Goal: Information Seeking & Learning: Learn about a topic

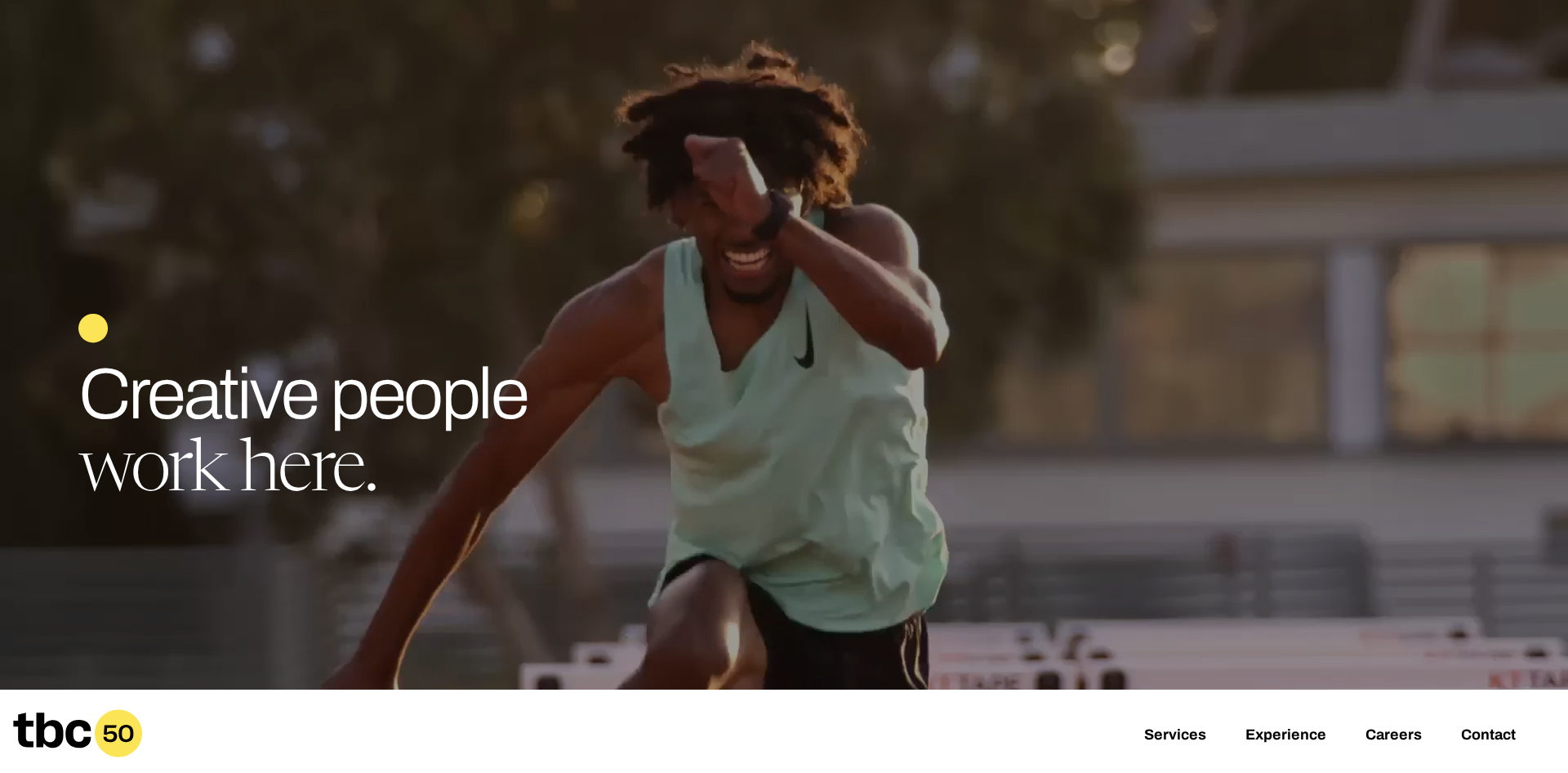
scroll to position [333, 0]
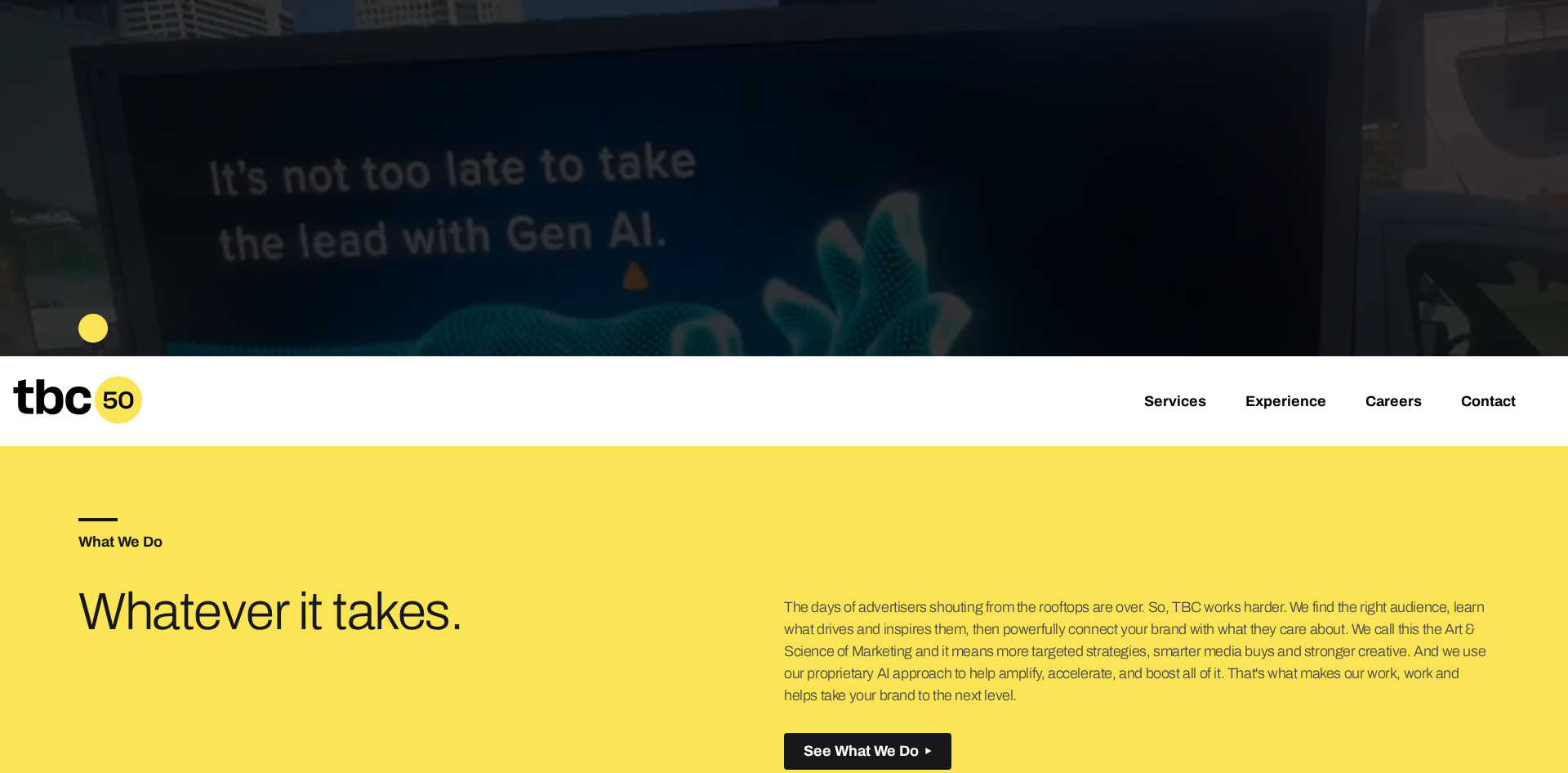
click at [1386, 414] on div "Services Experience Careers Contact" at bounding box center [784, 400] width 1568 height 89
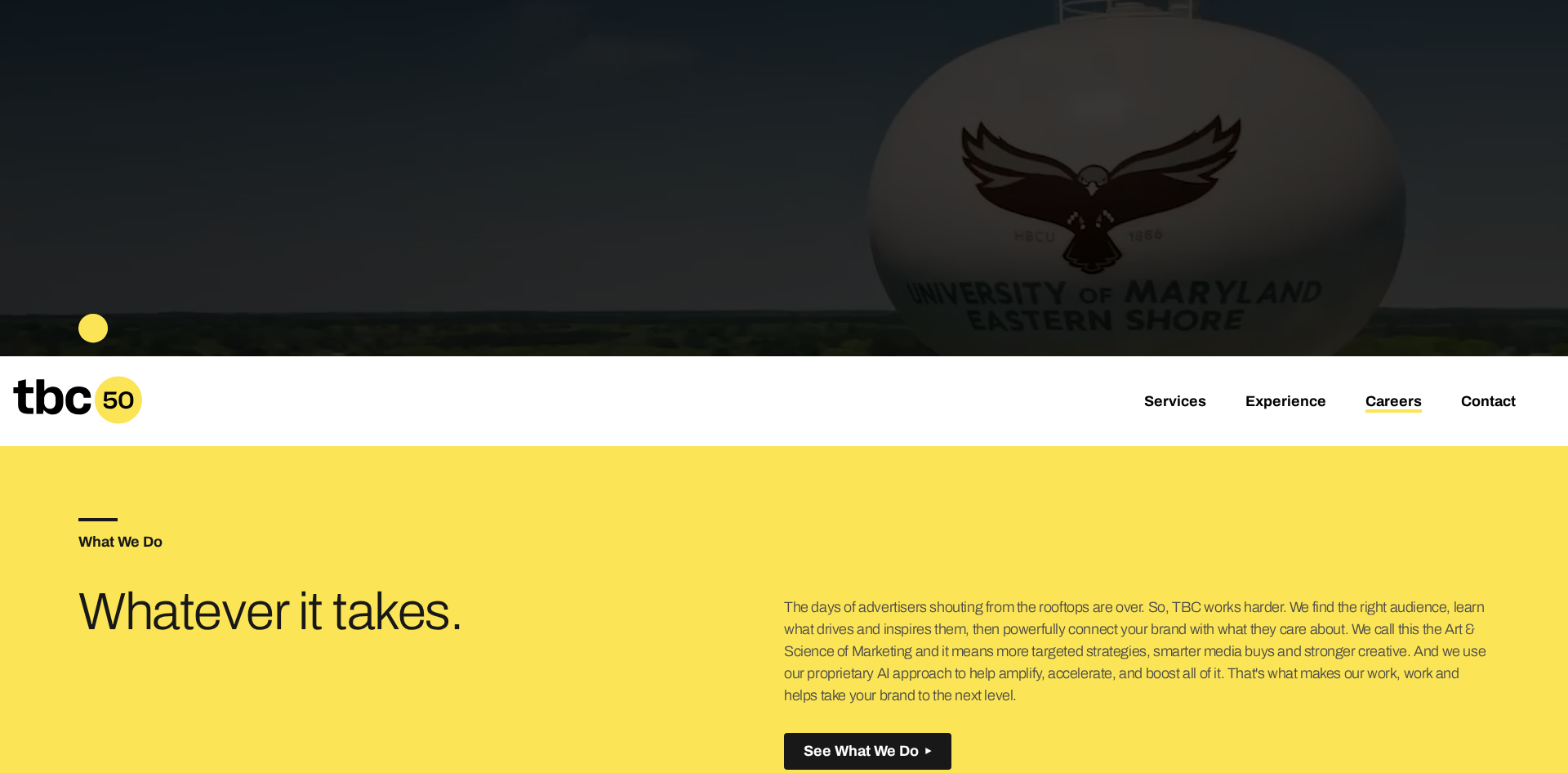
click at [1391, 408] on link "Careers" at bounding box center [1393, 403] width 57 height 20
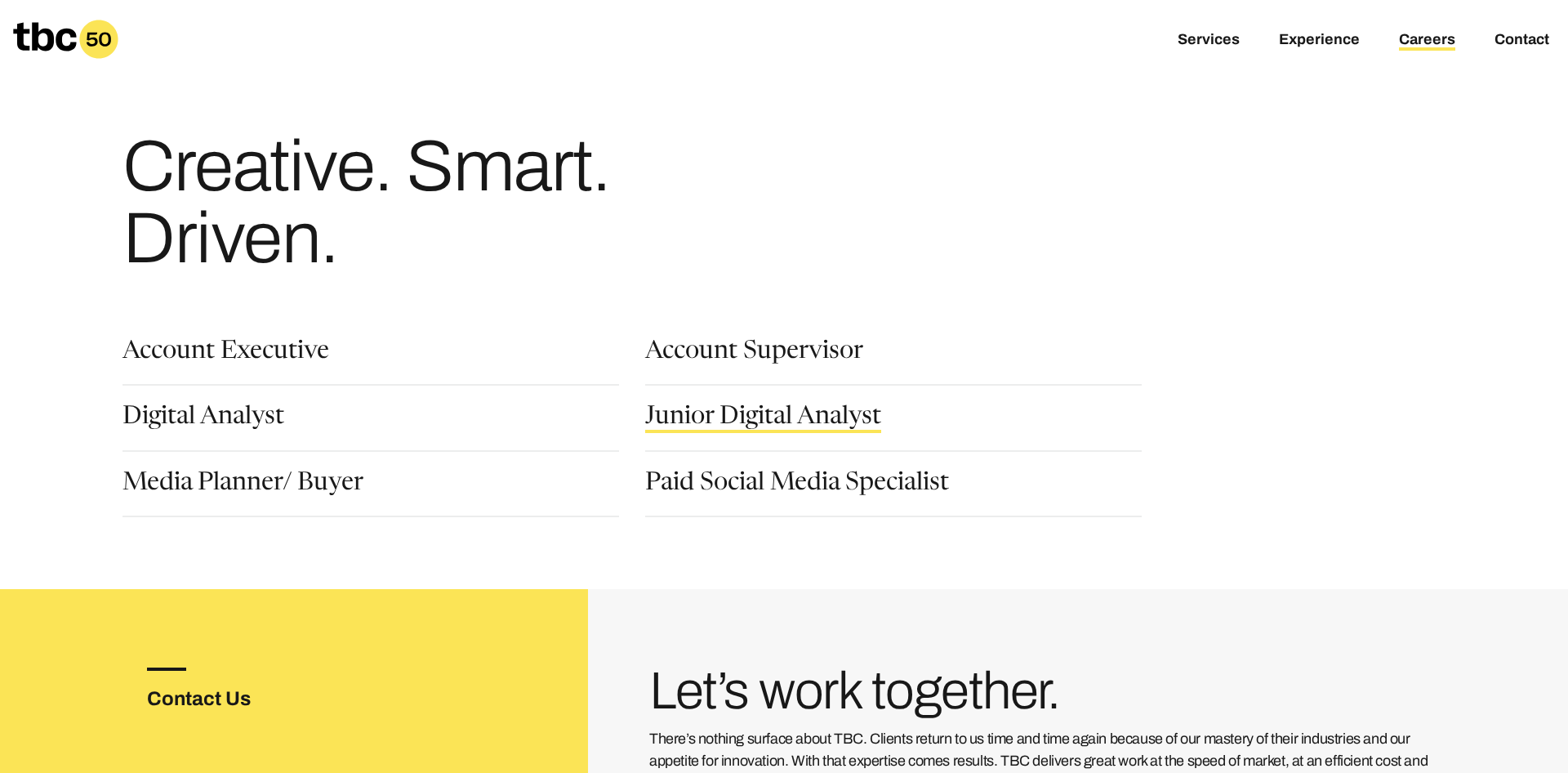
click at [717, 415] on link "Junior Digital Analyst" at bounding box center [763, 419] width 236 height 28
click at [167, 336] on section "Account Executive Account Supervisor Digital Analyst Junior Digital Analyst Med…" at bounding box center [784, 425] width 1411 height 223
click at [173, 350] on link "Account Executive" at bounding box center [226, 354] width 207 height 28
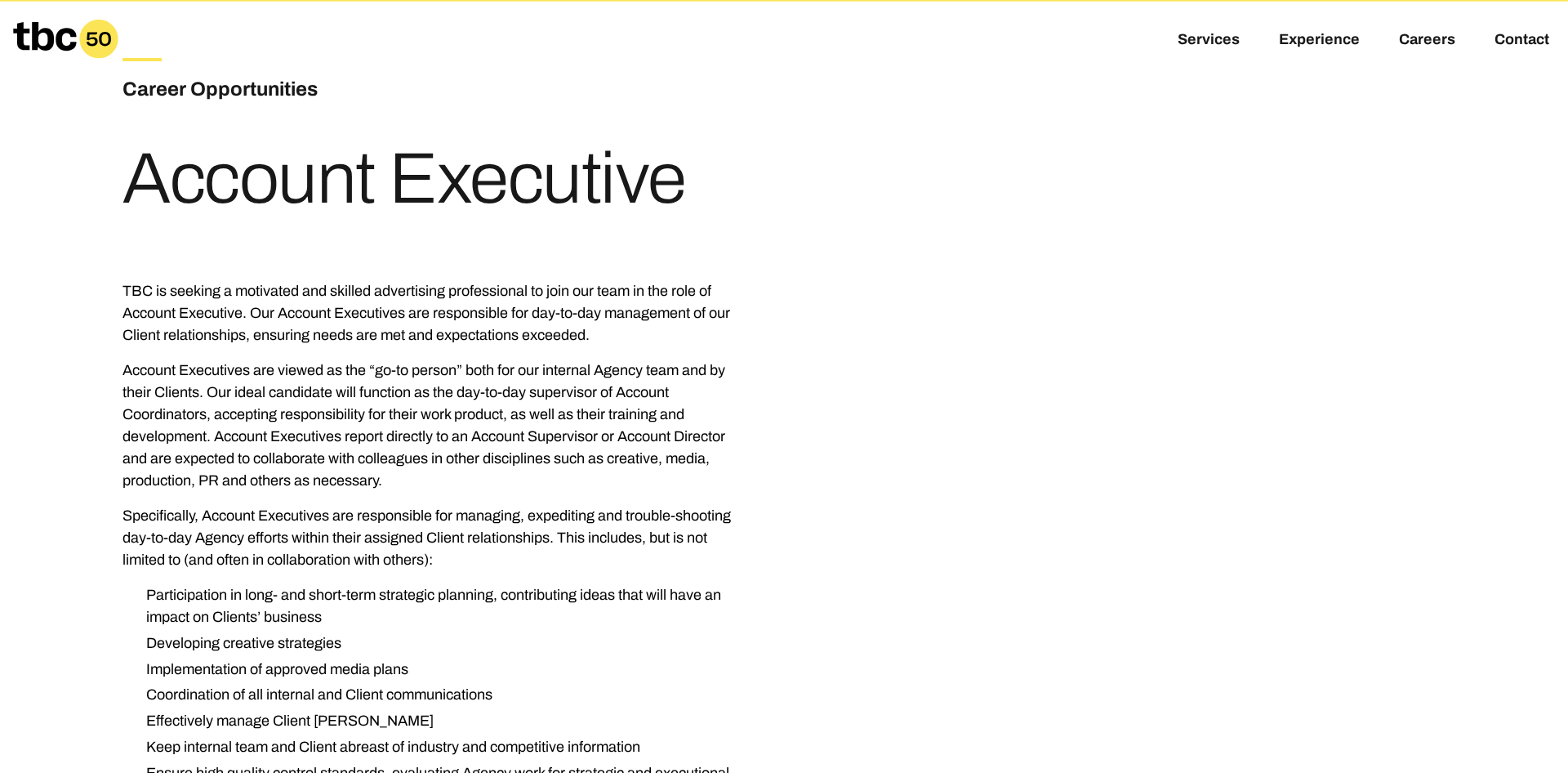
scroll to position [666, 0]
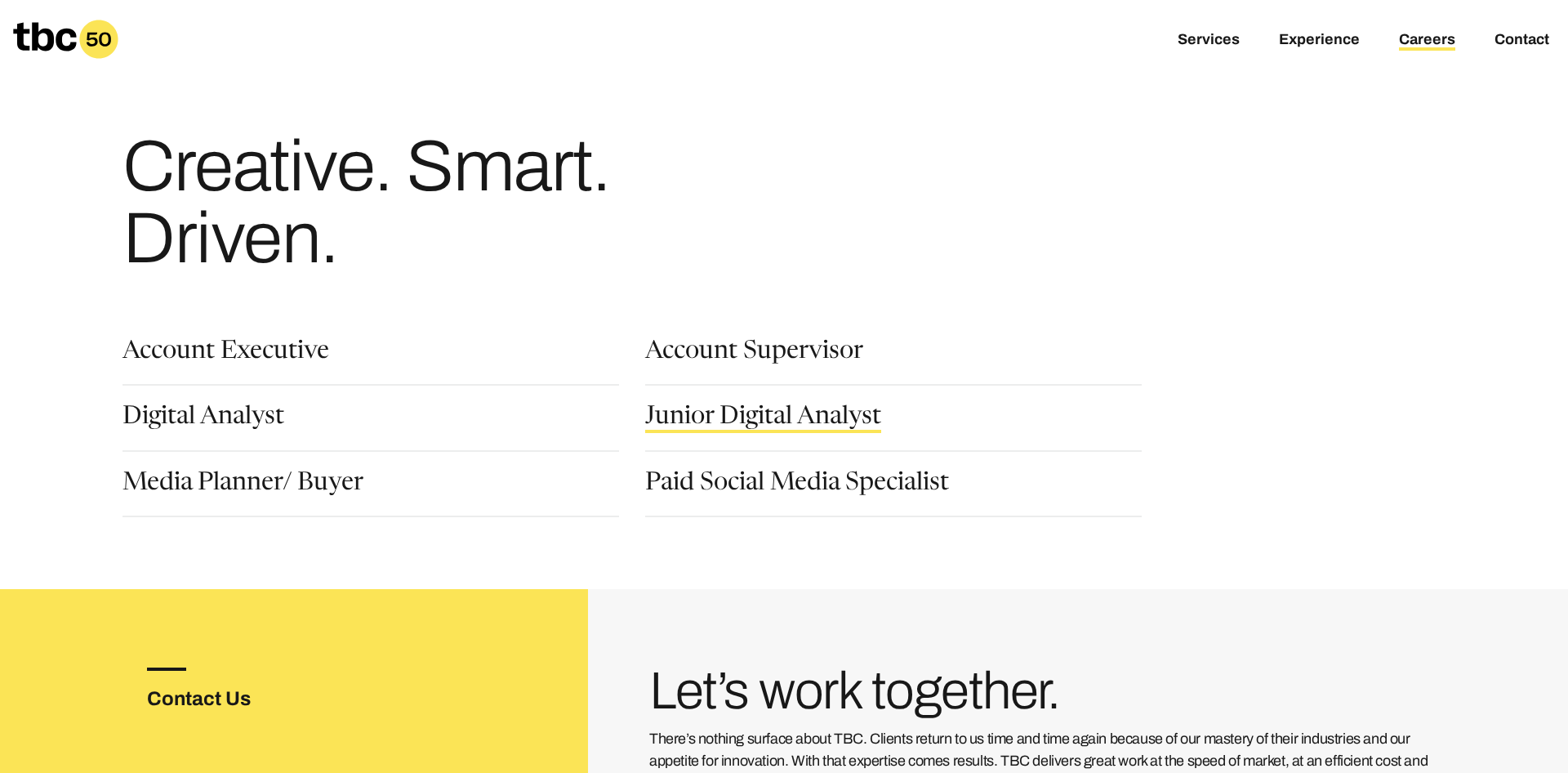
click at [718, 414] on link "Junior Digital Analyst" at bounding box center [763, 419] width 236 height 28
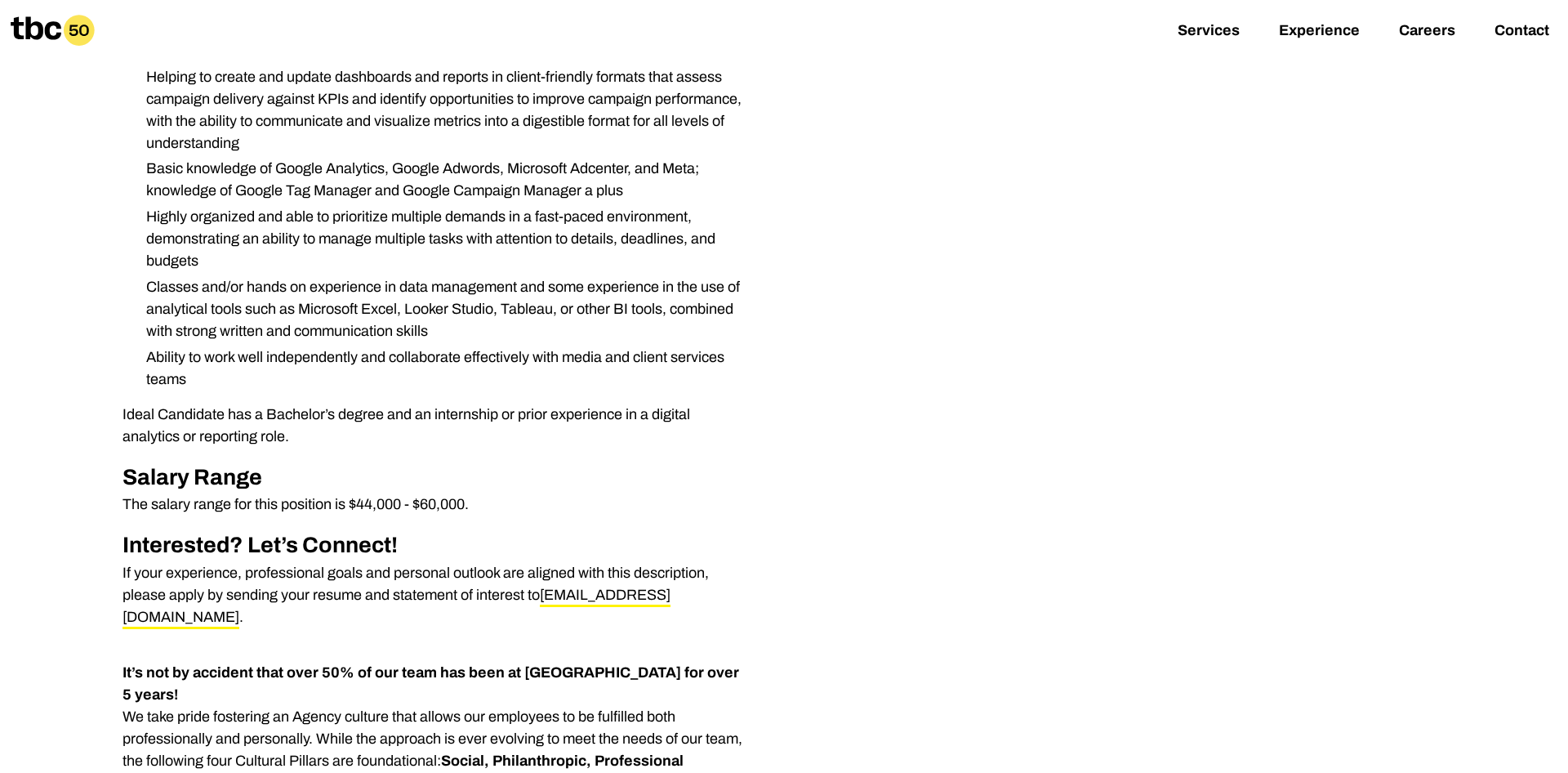
scroll to position [750, 0]
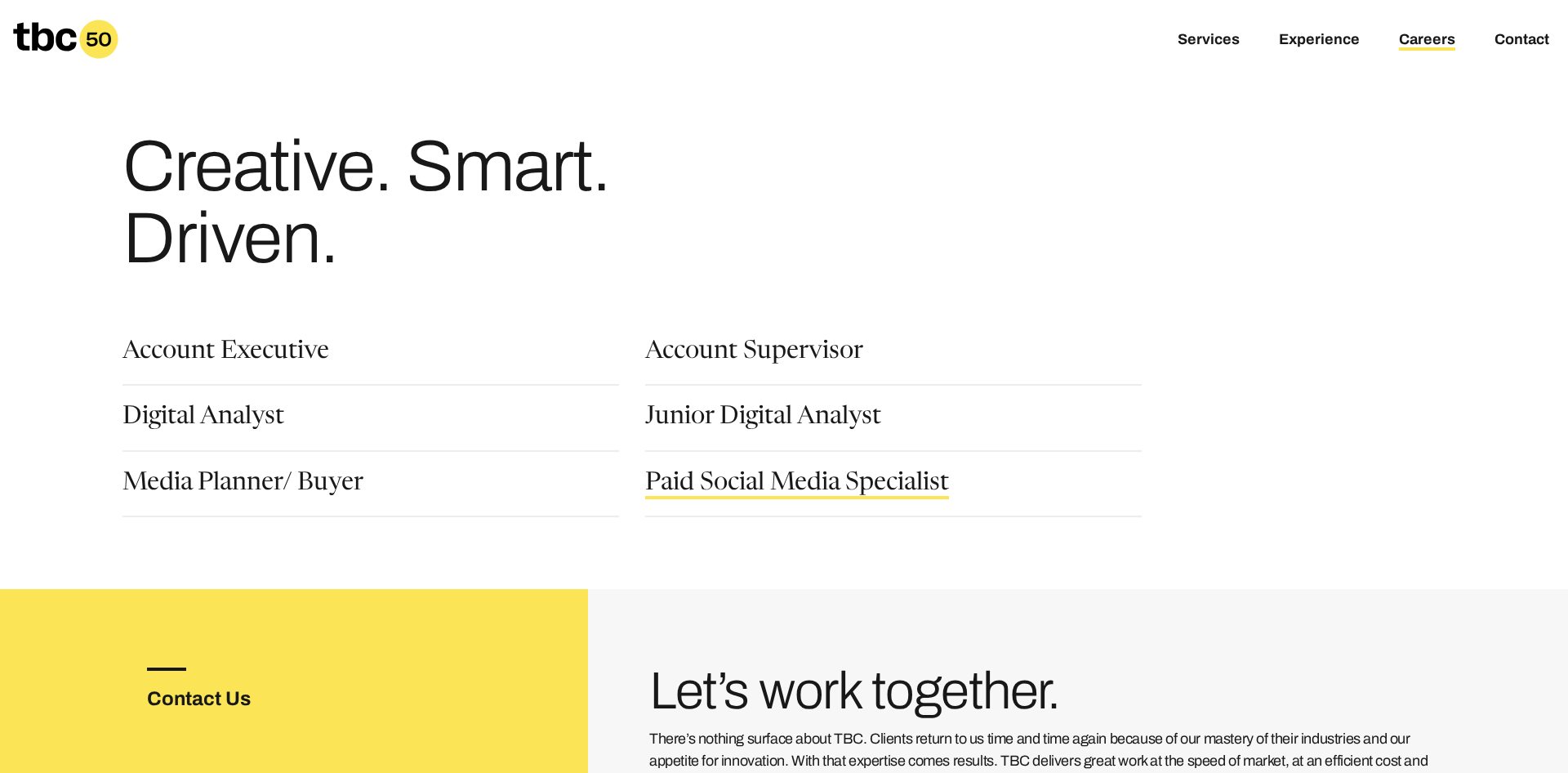
click at [728, 481] on link "Paid Social Media Specialist" at bounding box center [797, 485] width 304 height 28
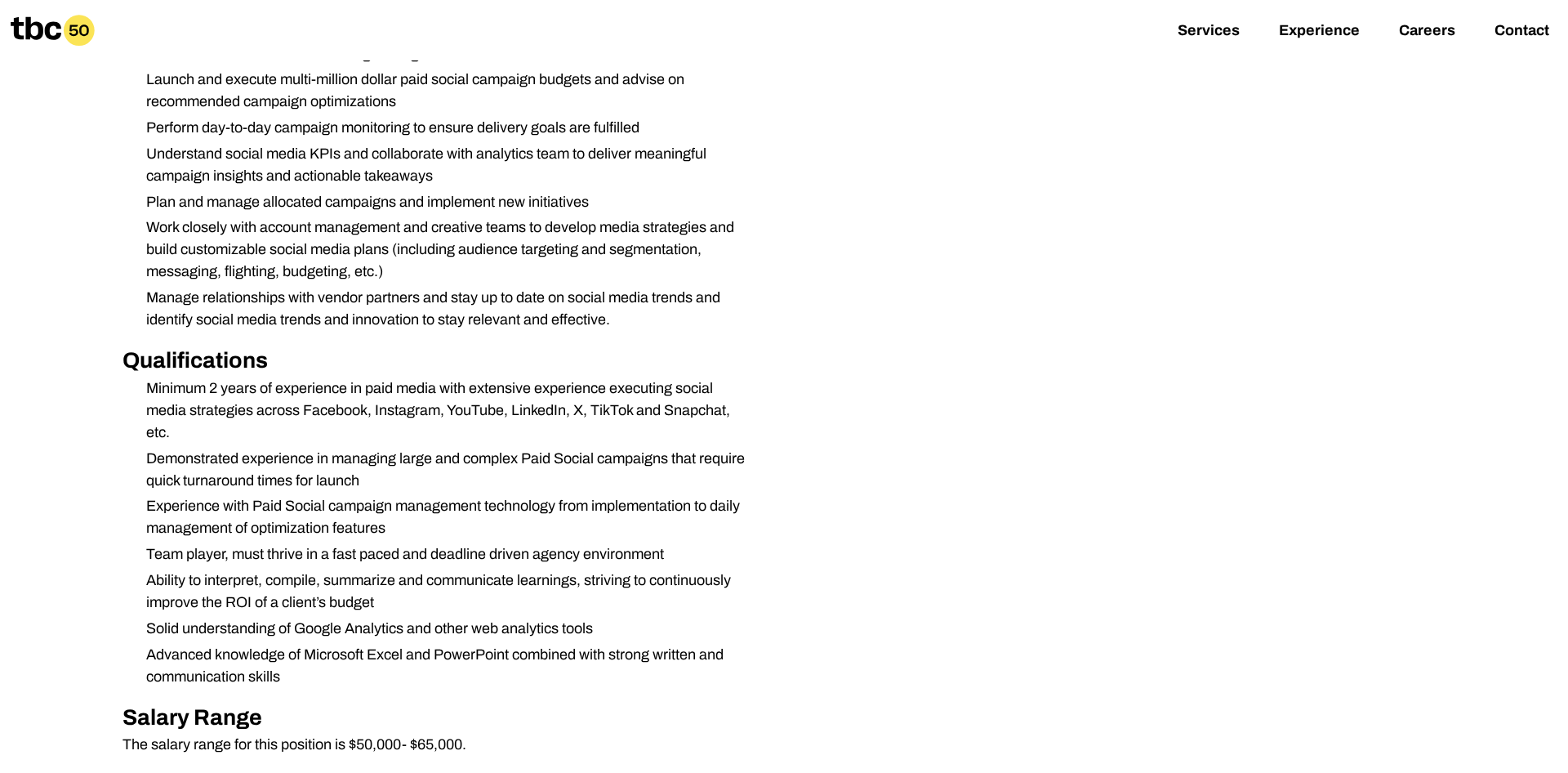
scroll to position [417, 0]
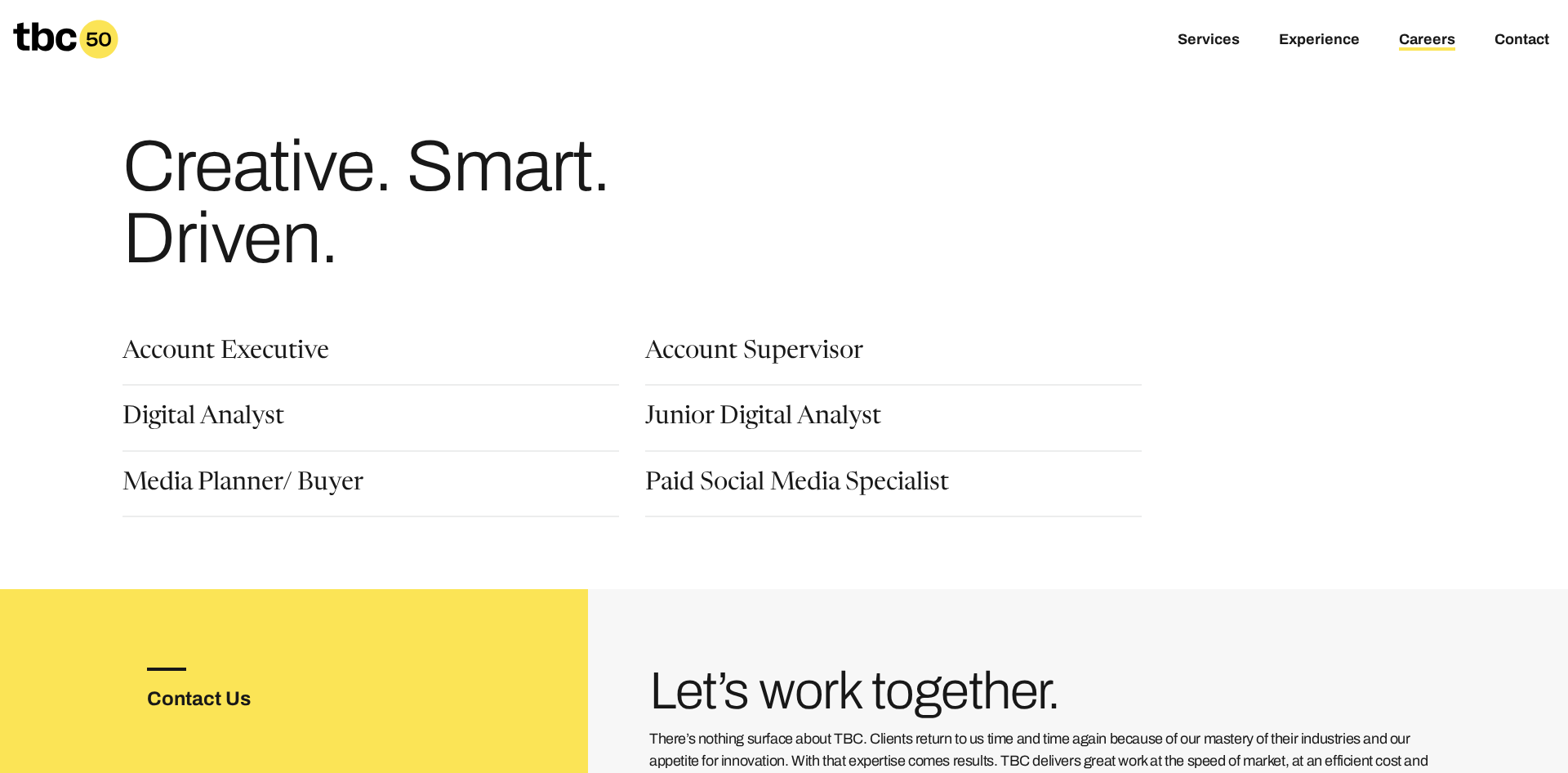
click at [207, 403] on div "Account Executive" at bounding box center [383, 373] width 523 height 66
click at [202, 420] on link "Digital Analyst" at bounding box center [203, 419] width 162 height 28
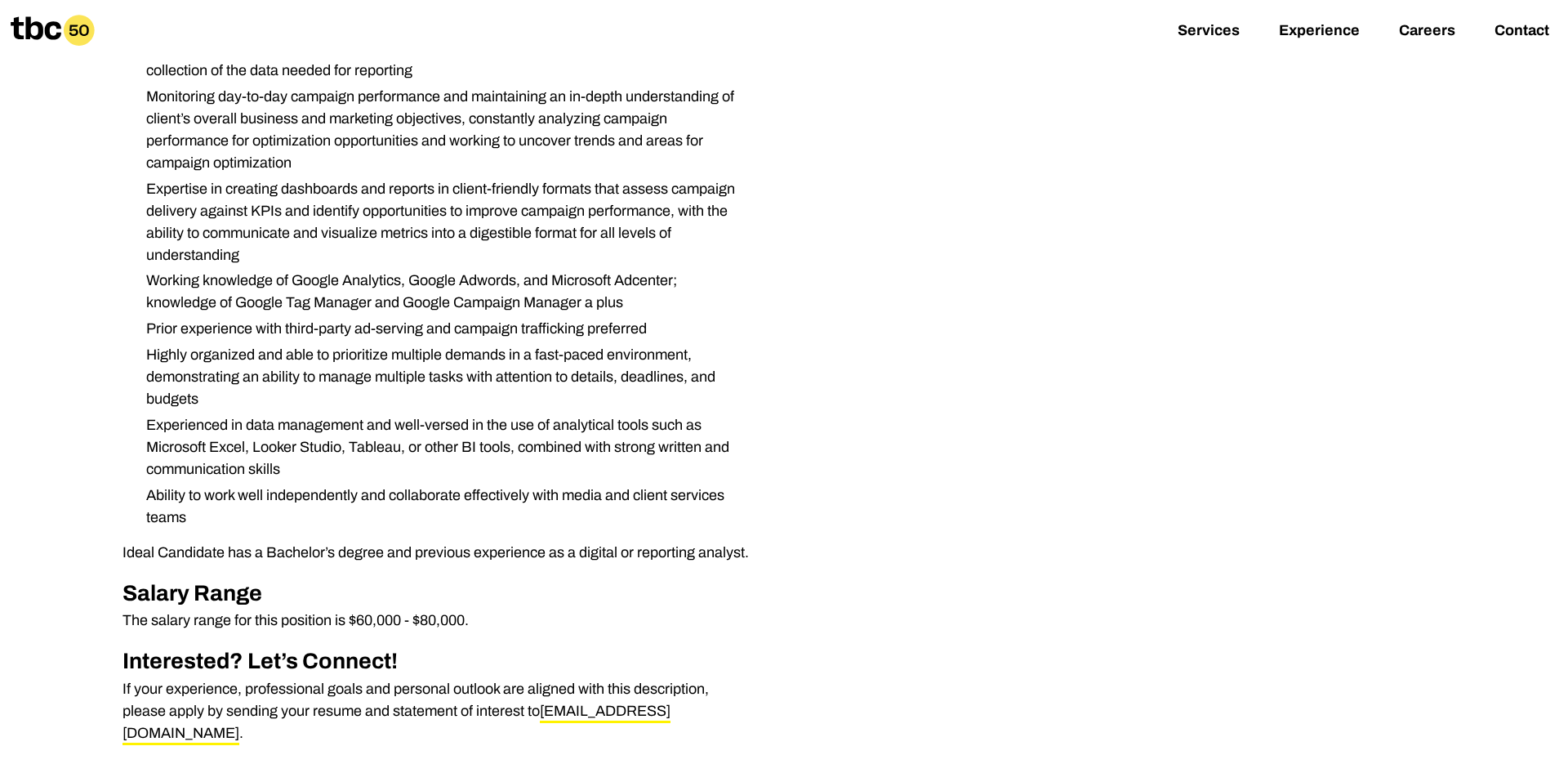
scroll to position [167, 0]
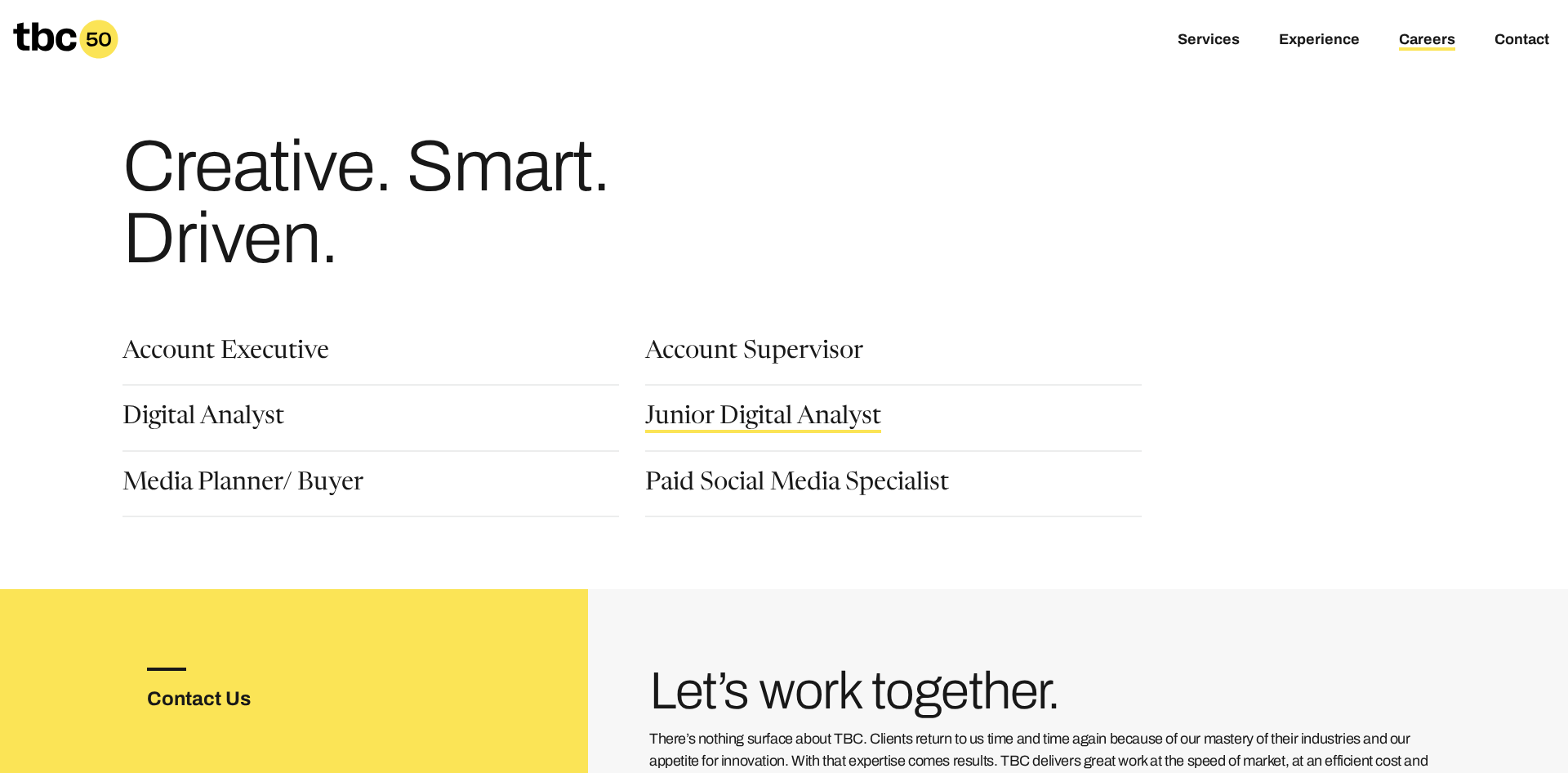
click at [686, 416] on link "Junior Digital Analyst" at bounding box center [763, 419] width 236 height 28
click at [219, 430] on link "Digital Analyst" at bounding box center [203, 419] width 162 height 28
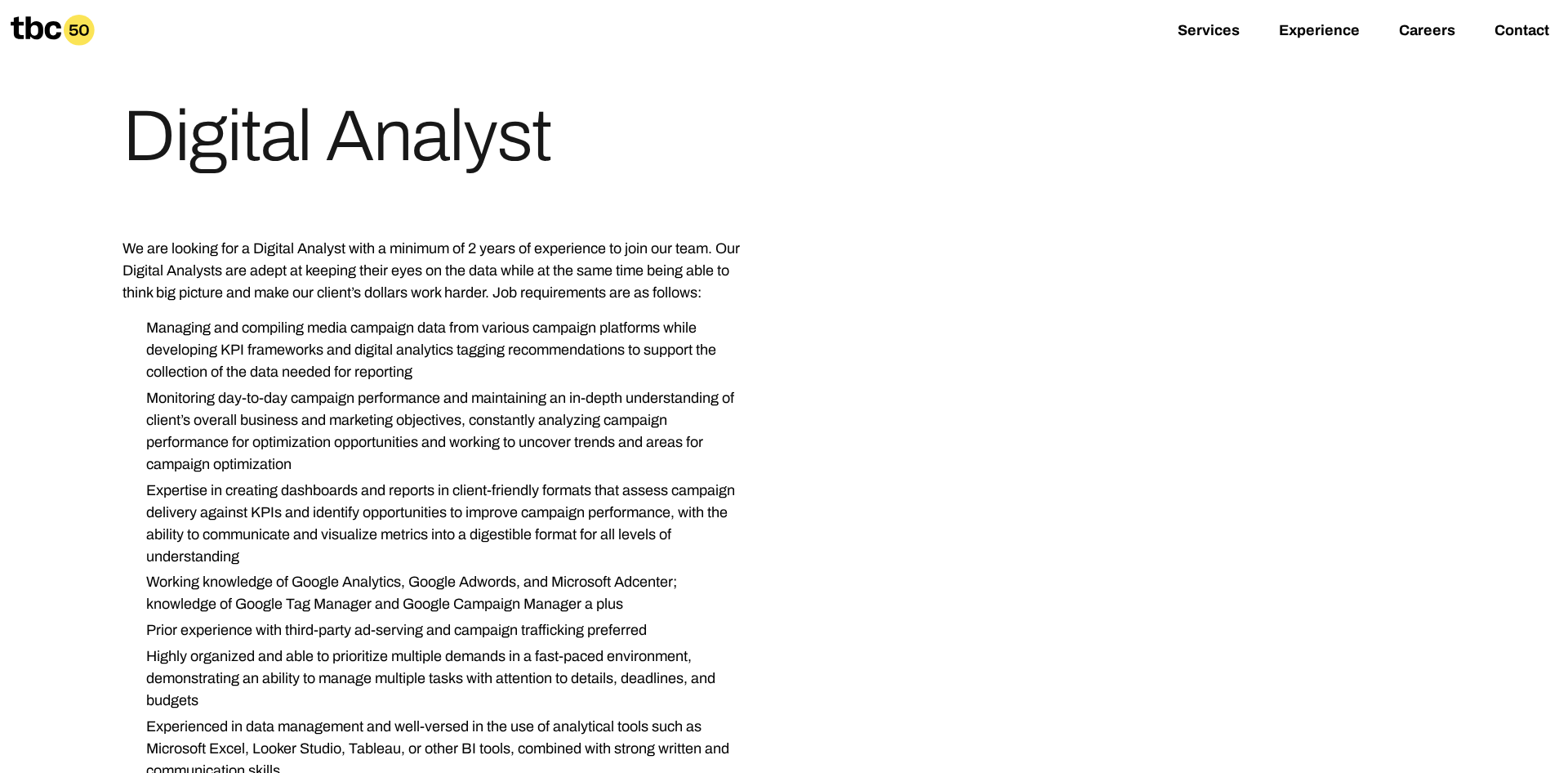
scroll to position [167, 0]
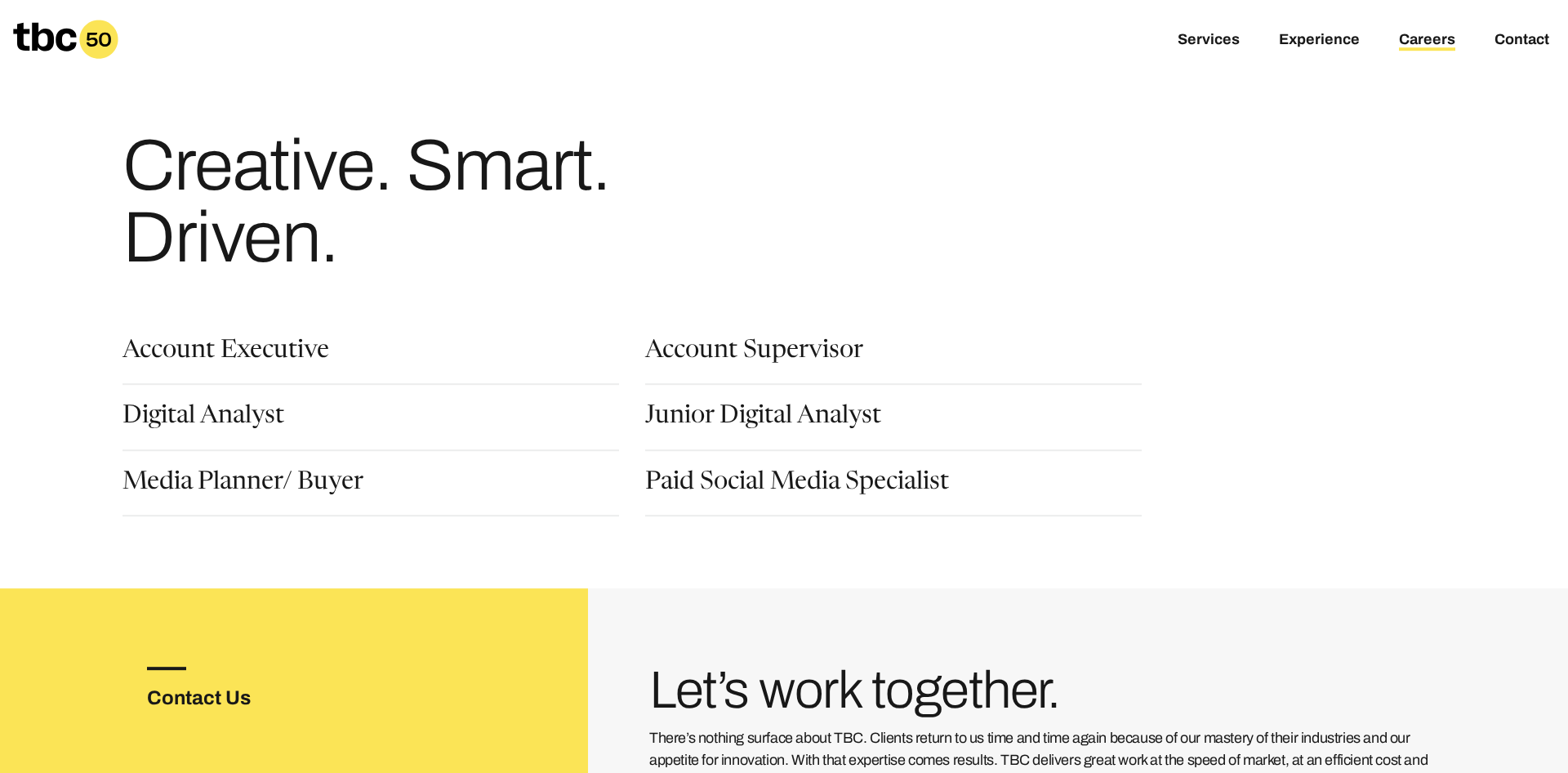
scroll to position [167, 0]
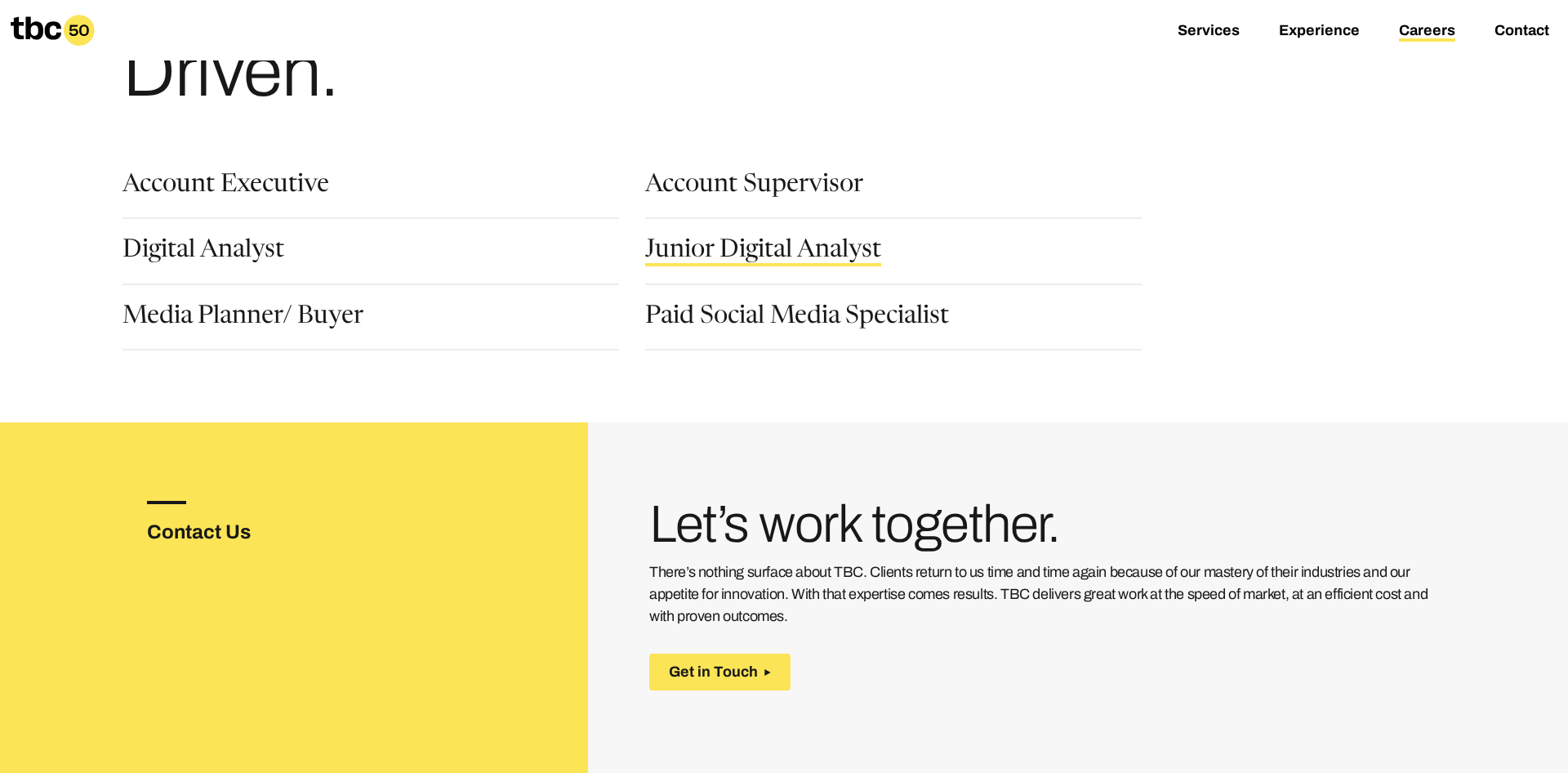
click at [763, 254] on link "Junior Digital Analyst" at bounding box center [763, 253] width 236 height 28
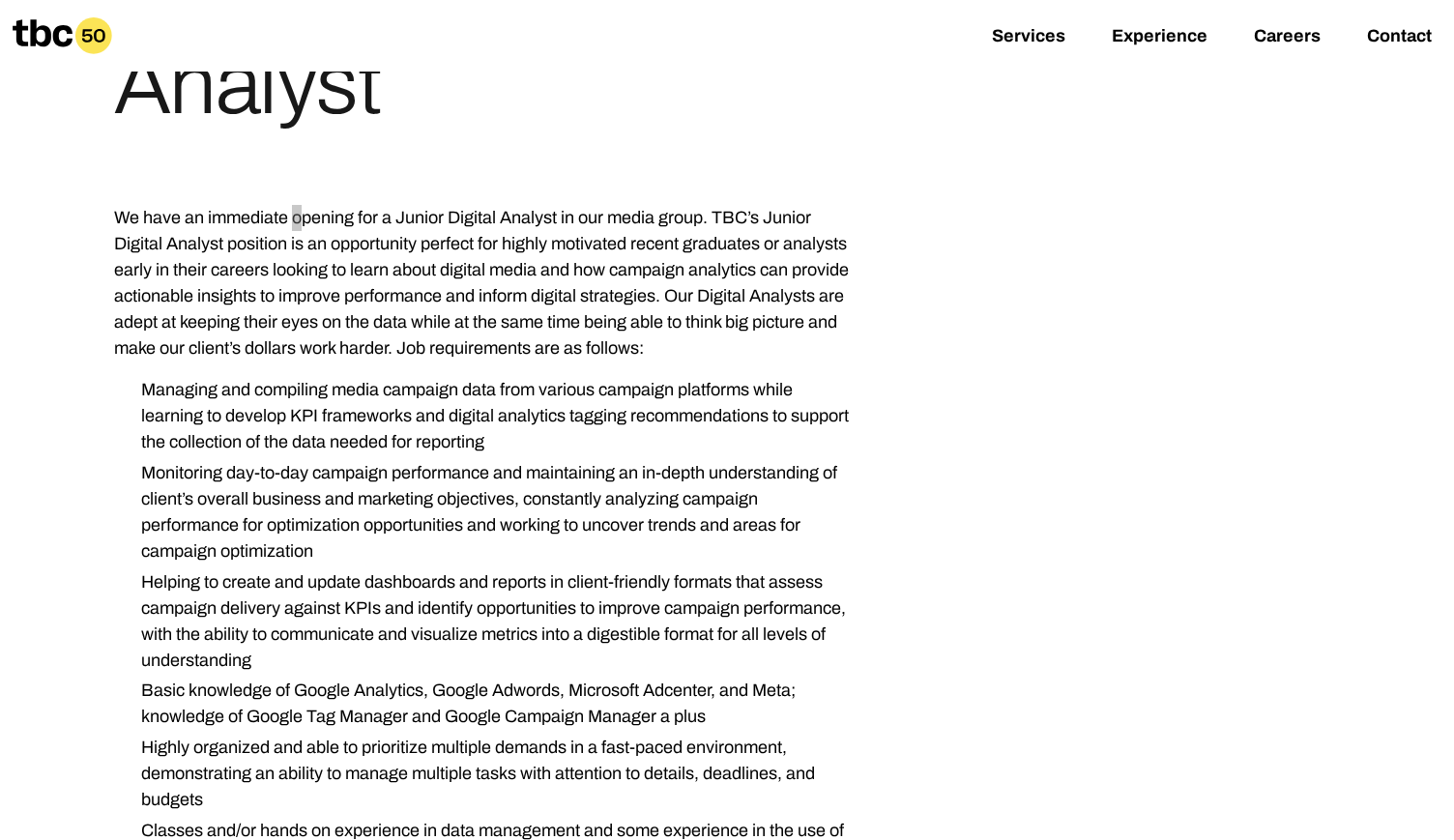
scroll to position [302, 0]
